Goal: Find contact information: Find contact information

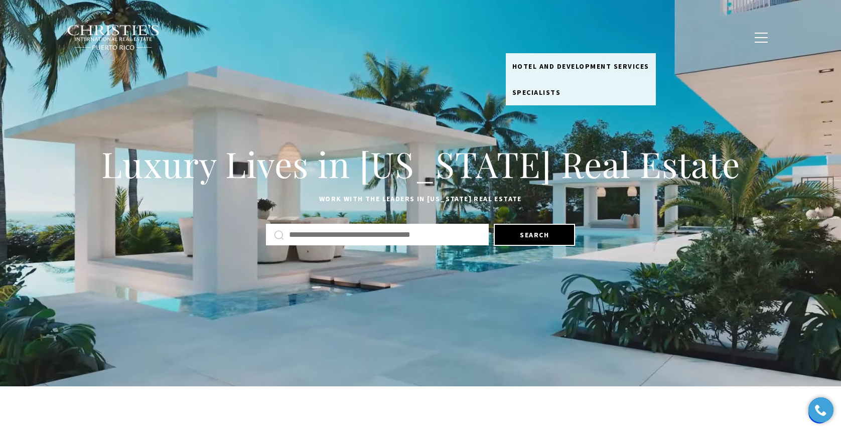
click at [571, 35] on link "Meet the Team" at bounding box center [542, 37] width 72 height 19
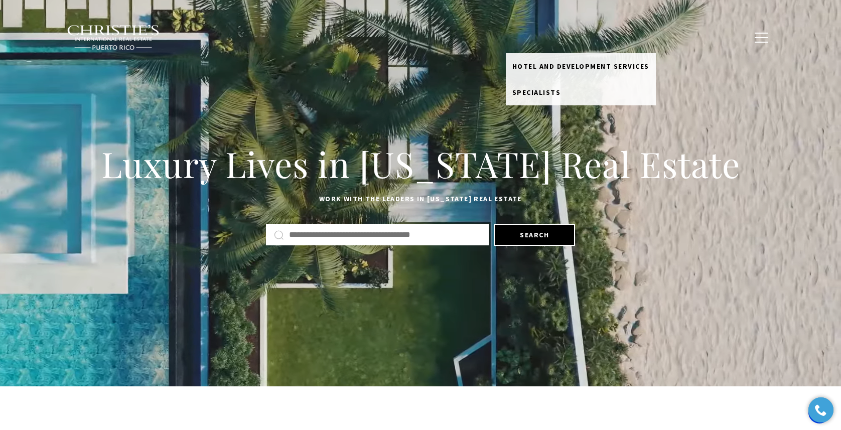
click at [552, 38] on link "Meet the Team" at bounding box center [542, 37] width 72 height 19
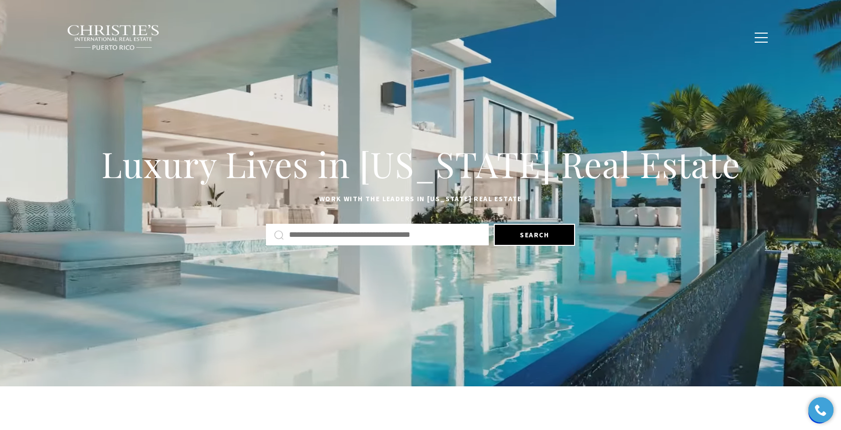
click at [552, 38] on link "Meet the Team" at bounding box center [542, 37] width 72 height 19
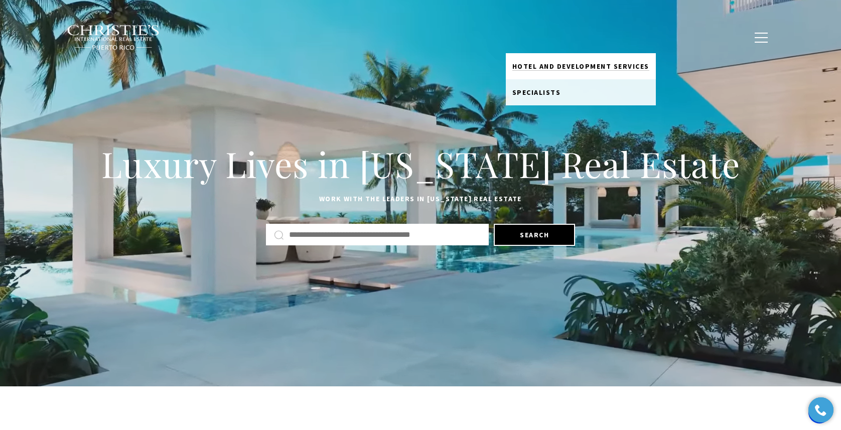
click at [560, 60] on link "Hotel and Development Services" at bounding box center [581, 66] width 150 height 26
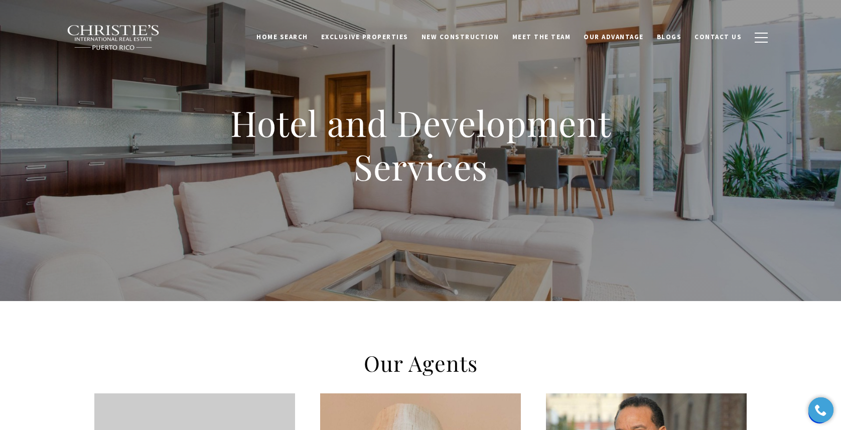
click at [504, 356] on h2 "Our Agents" at bounding box center [421, 363] width 432 height 28
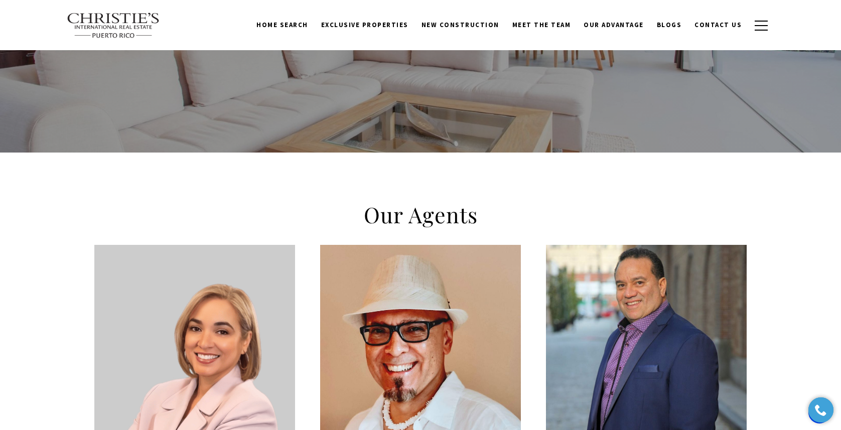
scroll to position [134, 0]
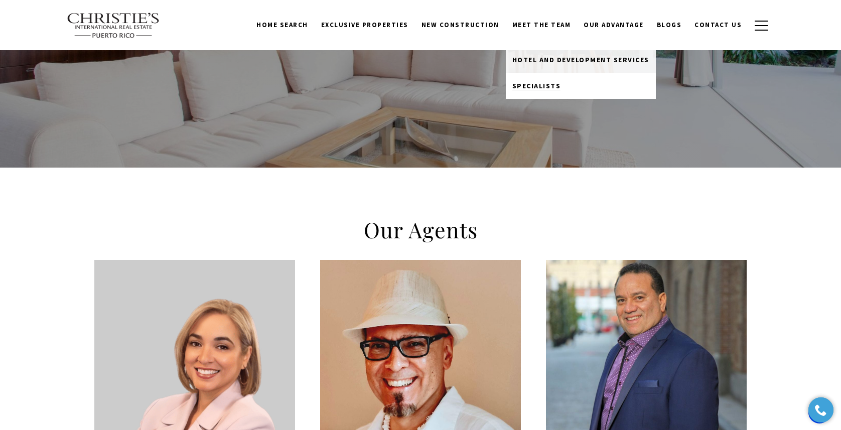
click at [571, 82] on link "Specialists" at bounding box center [581, 86] width 150 height 26
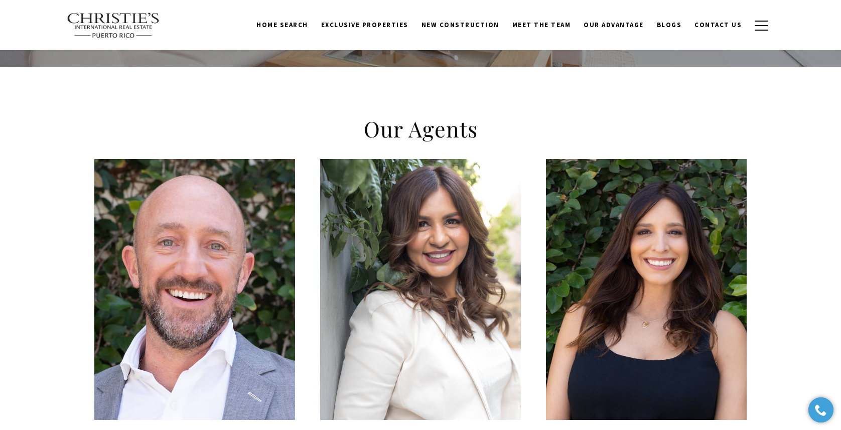
scroll to position [295, 0]
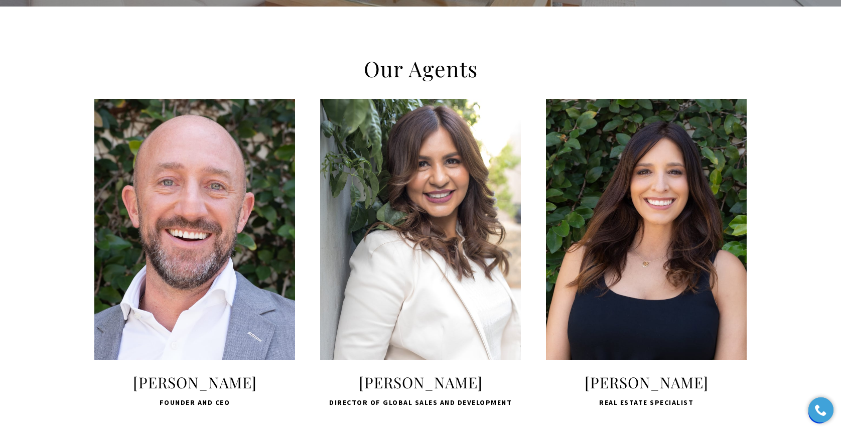
click at [534, 210] on div "LEARN MORE Nicole Santiago Real Estate Specialist" at bounding box center [647, 254] width 226 height 310
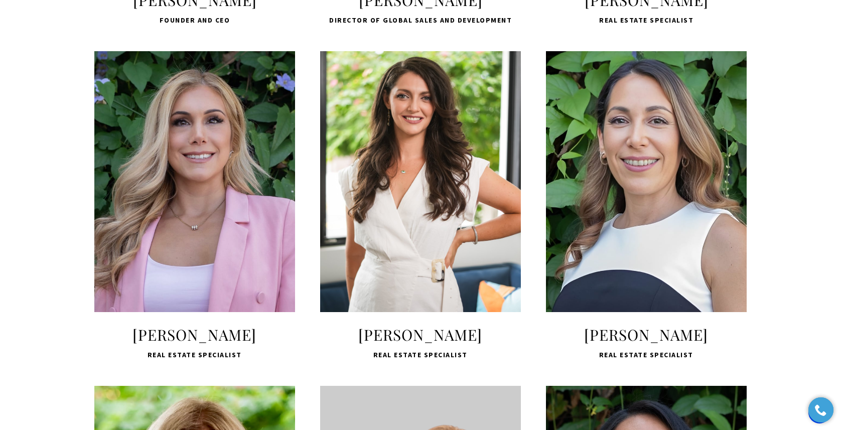
scroll to position [715, 0]
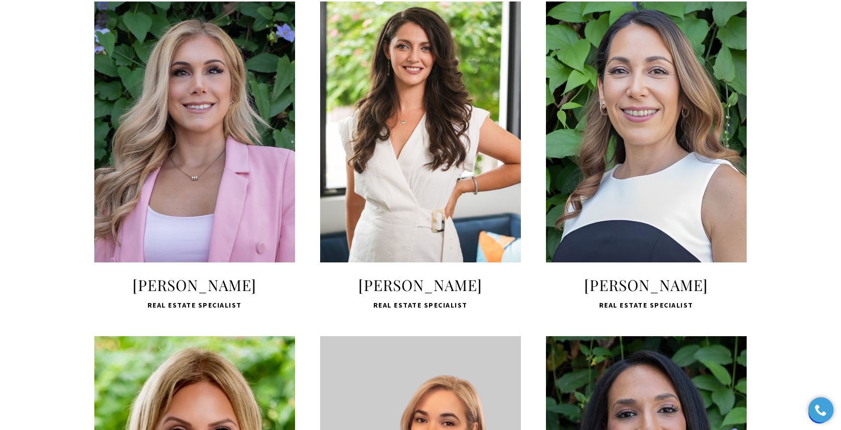
scroll to position [758, 0]
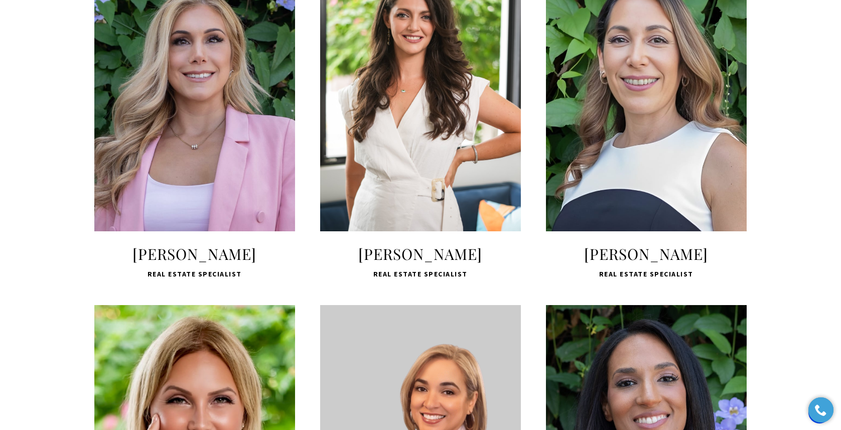
click at [185, 220] on div "LEARN MORE" at bounding box center [194, 100] width 201 height 261
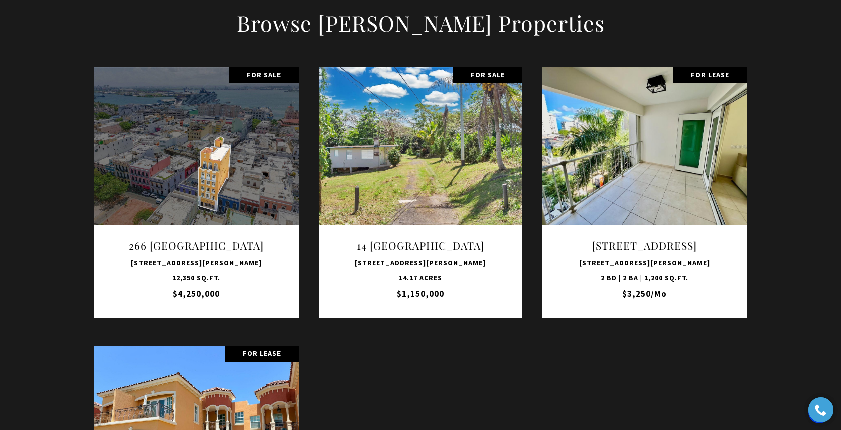
scroll to position [1240, 0]
